Goal: Go to known website: Go to known website

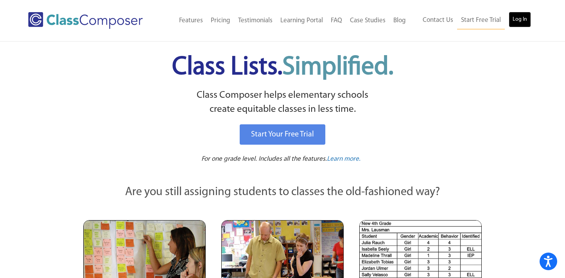
click at [516, 16] on link "Log In" at bounding box center [520, 20] width 22 height 16
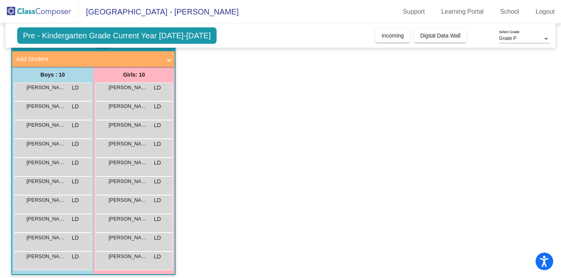
scroll to position [47, 0]
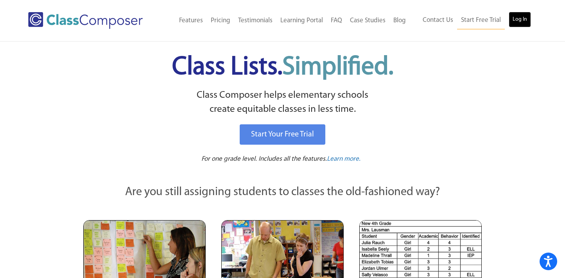
click at [528, 13] on link "Log In" at bounding box center [520, 20] width 22 height 16
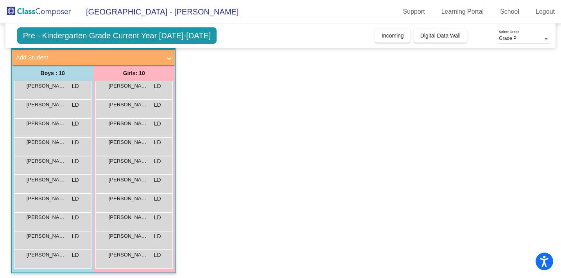
scroll to position [47, 0]
